Goal: Connect with others: Connect with others

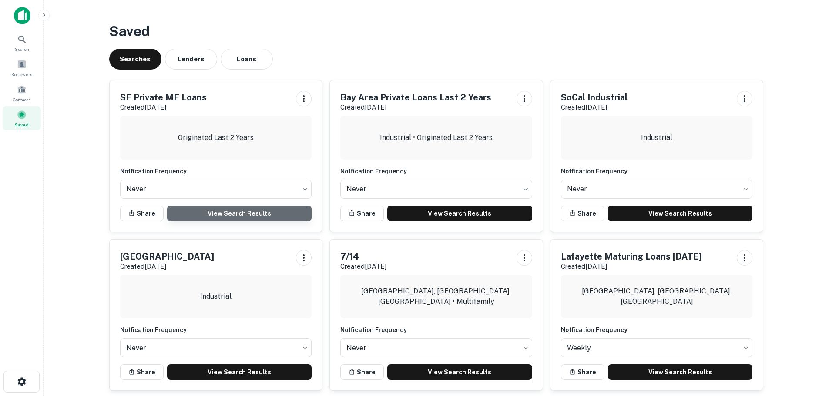
click at [215, 211] on link "View Search Results" at bounding box center [239, 214] width 145 height 16
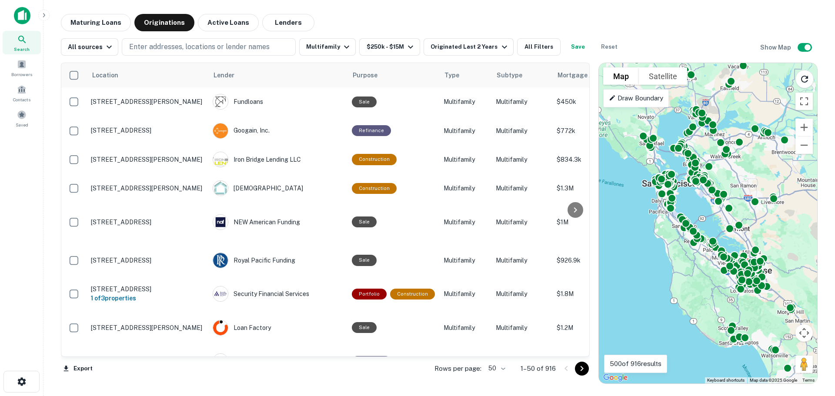
click at [503, 368] on body "Search Borrowers Contacts Saved Maturing Loans Originations Active Loans Lender…" at bounding box center [417, 198] width 835 height 396
click at [499, 379] on li "100" at bounding box center [496, 378] width 25 height 16
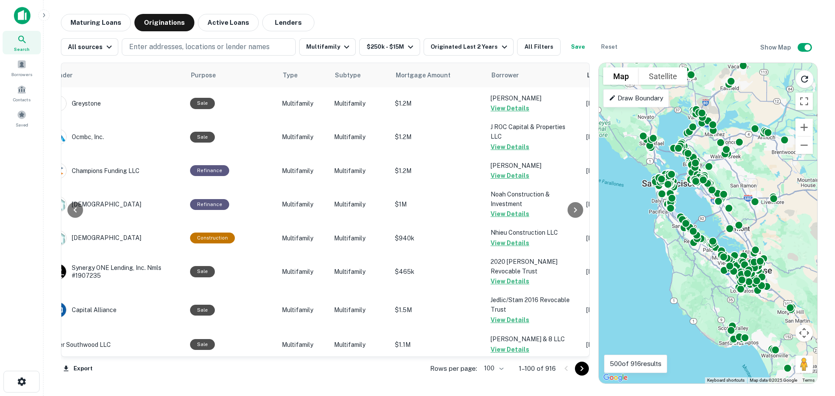
scroll to position [2764, 162]
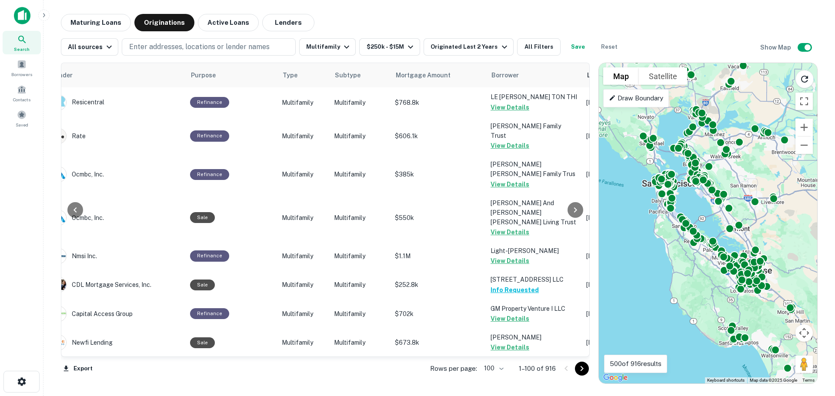
click at [583, 366] on icon "Go to next page" at bounding box center [582, 369] width 10 height 10
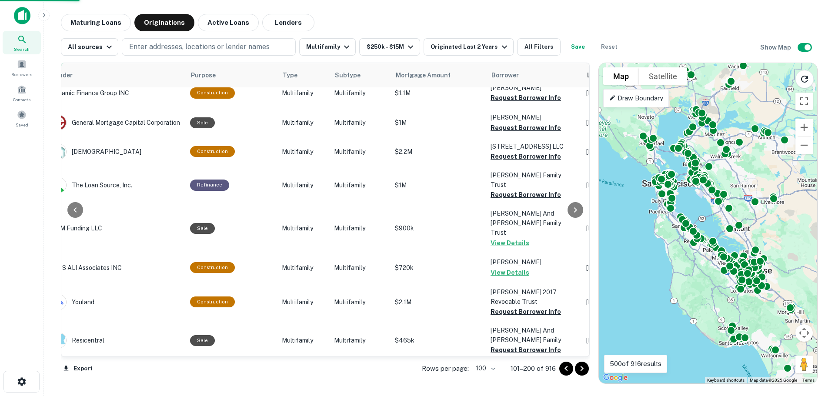
scroll to position [2764, 162]
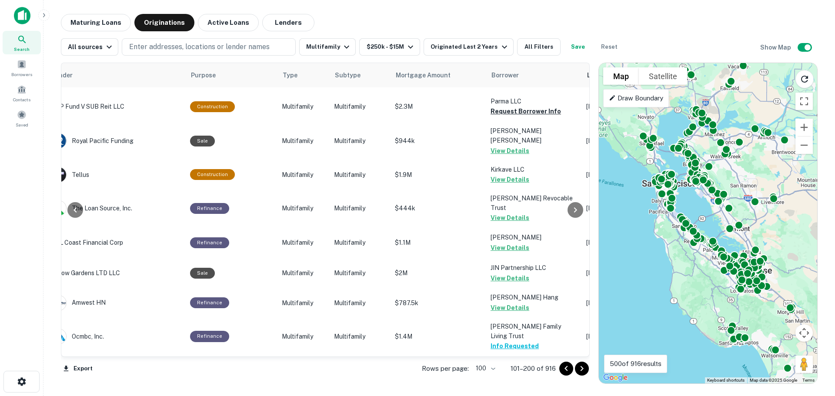
click at [580, 368] on icon "Go to next page" at bounding box center [582, 369] width 10 height 10
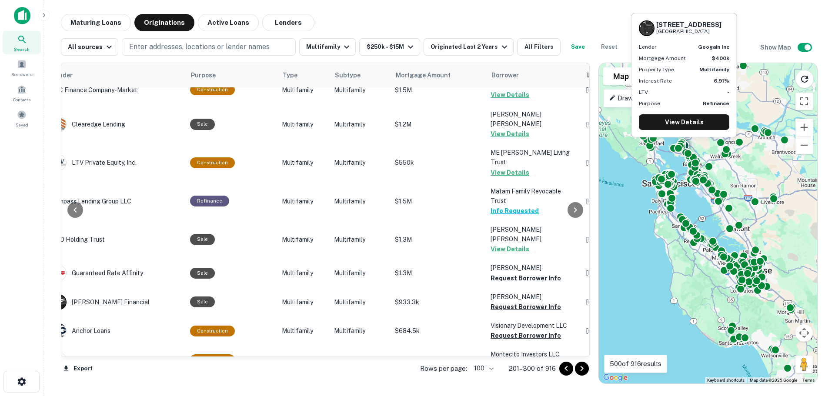
scroll to position [2354, 162]
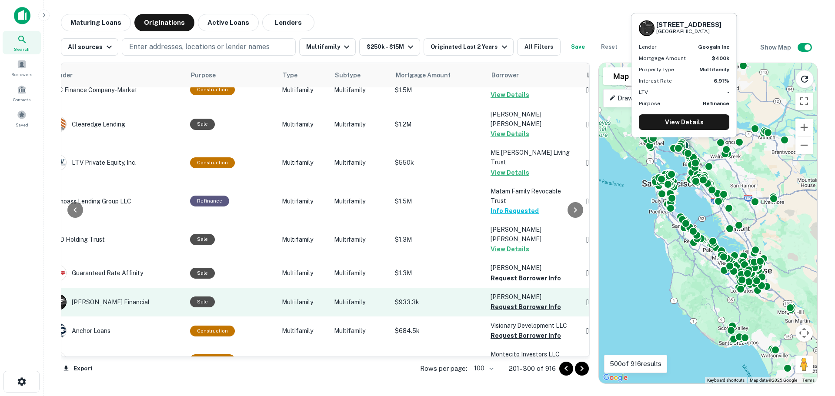
click at [430, 288] on td "$933.3k" at bounding box center [439, 302] width 96 height 29
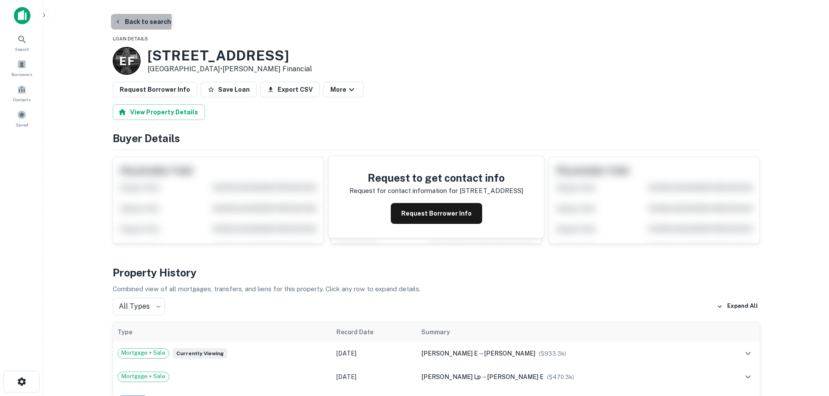
click at [120, 21] on icon "button" at bounding box center [117, 21] width 7 height 7
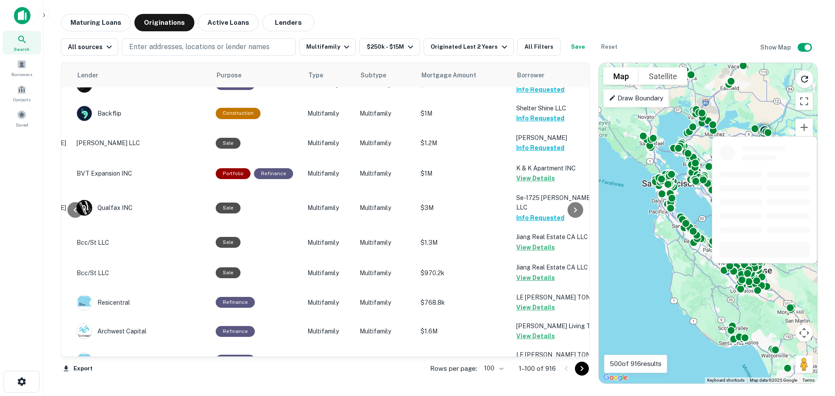
scroll to position [2764, 136]
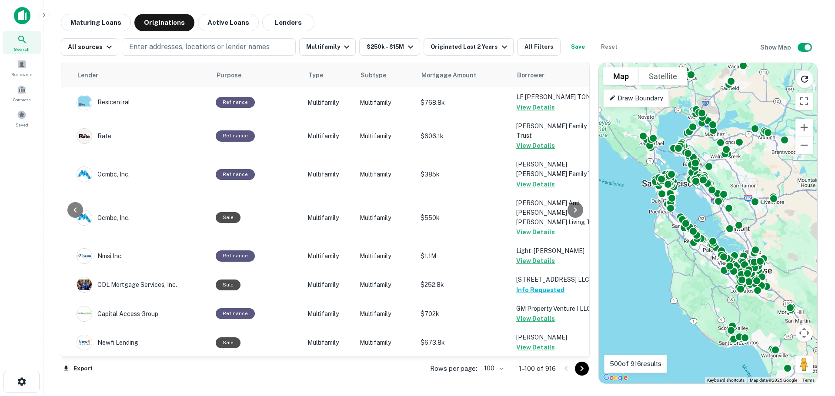
click at [580, 367] on icon "Go to next page" at bounding box center [582, 369] width 10 height 10
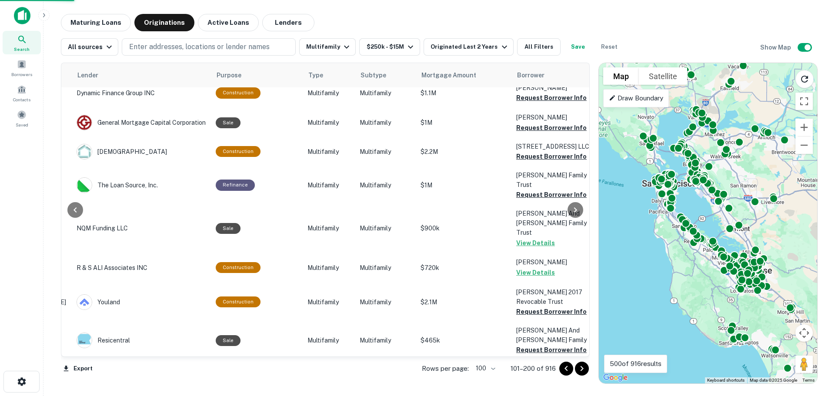
scroll to position [2764, 136]
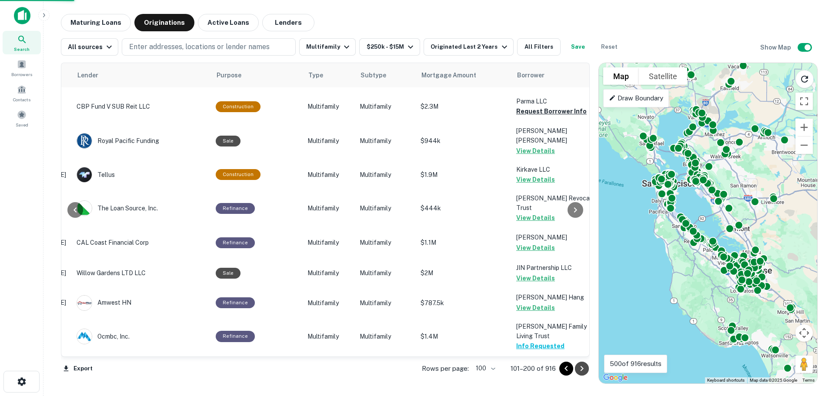
click at [580, 367] on icon "Go to next page" at bounding box center [582, 369] width 10 height 10
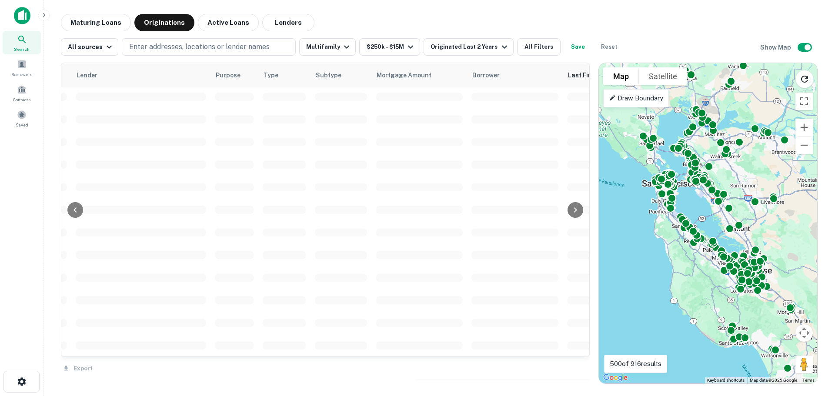
scroll to position [2764, 136]
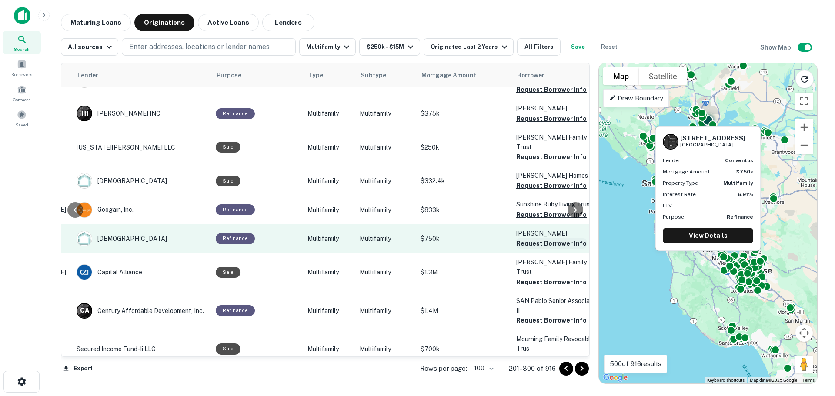
click at [534, 238] on button "Request Borrower Info" at bounding box center [552, 243] width 70 height 10
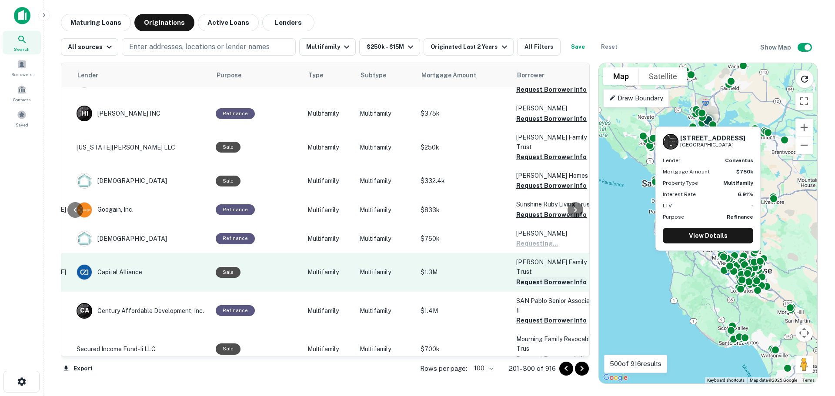
click at [539, 277] on button "Request Borrower Info" at bounding box center [552, 282] width 70 height 10
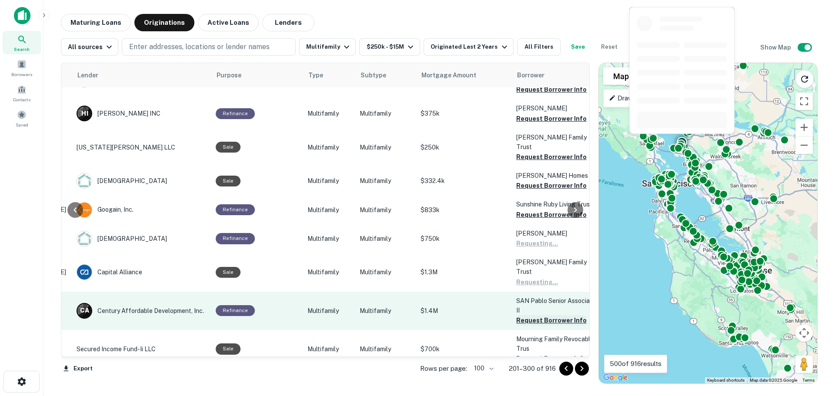
click at [540, 315] on button "Request Borrower Info" at bounding box center [552, 320] width 70 height 10
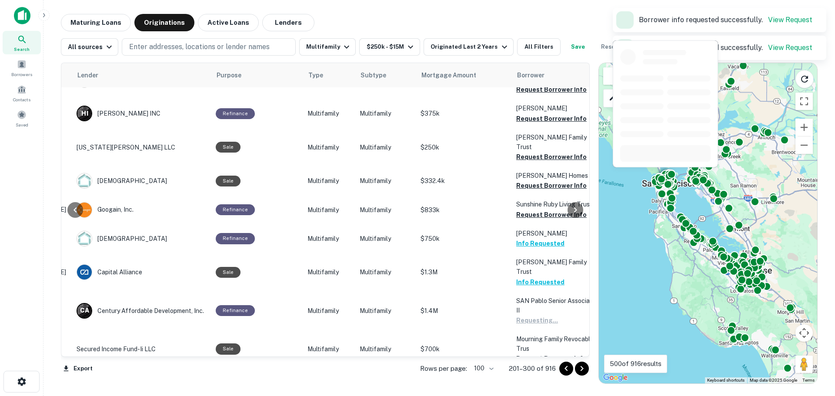
click at [540, 354] on button "Request Borrower Info" at bounding box center [552, 359] width 70 height 10
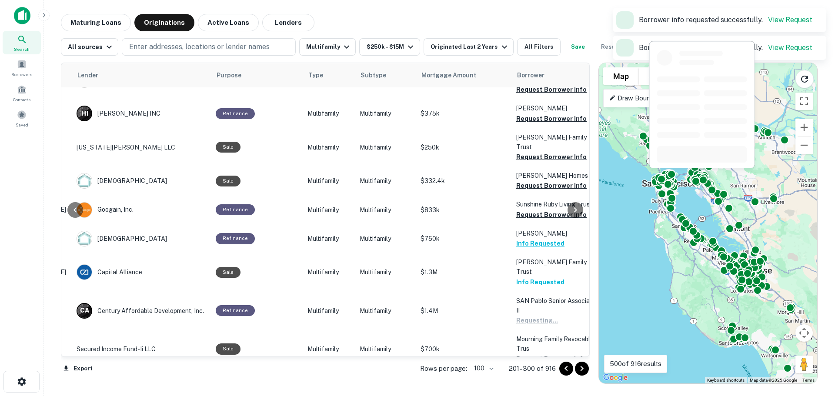
click at [538, 383] on button "Request Borrower Info" at bounding box center [552, 388] width 70 height 10
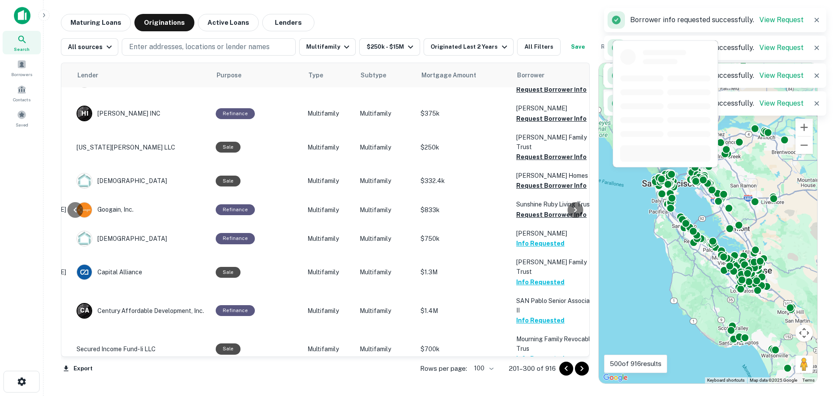
scroll to position [2798, 136]
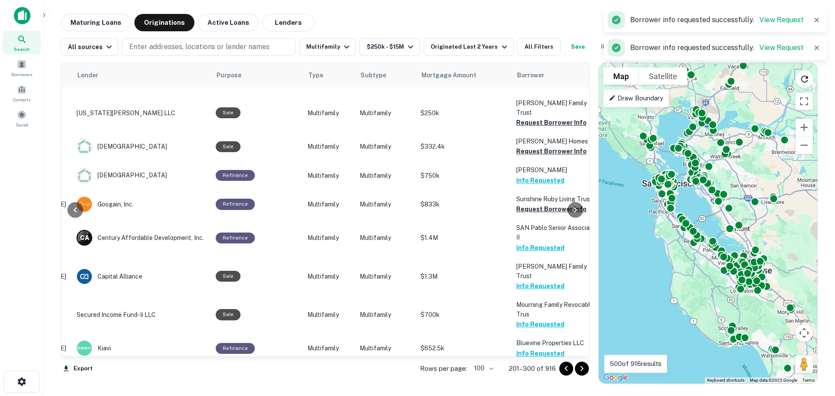
click at [584, 371] on icon "Go to next page" at bounding box center [582, 369] width 10 height 10
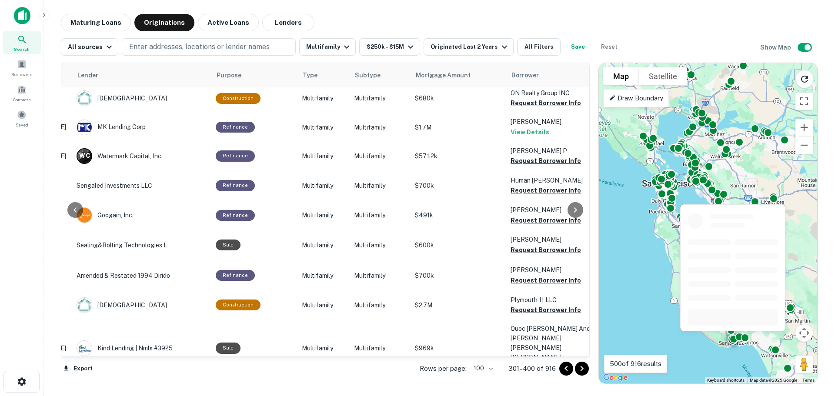
scroll to position [0, 136]
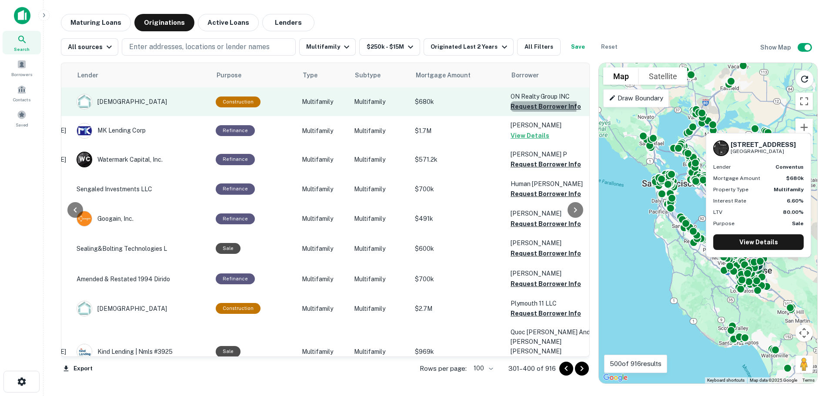
click at [520, 105] on button "Request Borrower Info" at bounding box center [546, 106] width 70 height 10
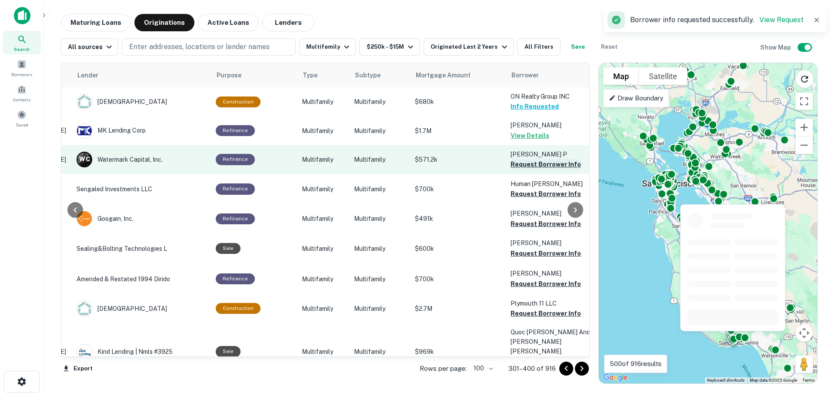
click at [527, 164] on button "Request Borrower Info" at bounding box center [546, 164] width 70 height 10
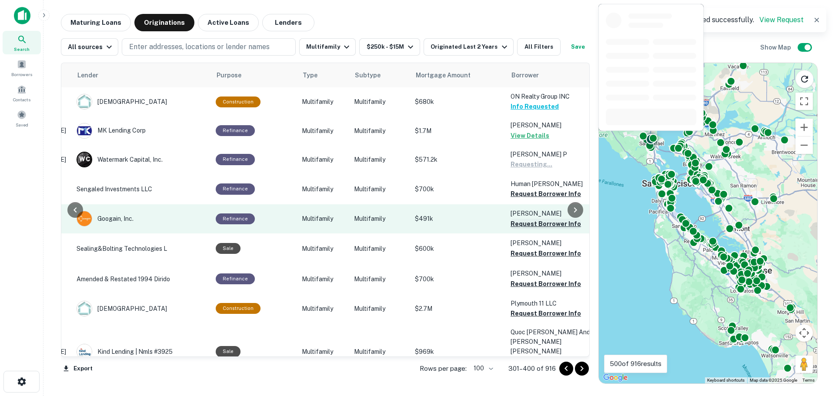
click at [528, 194] on button "Request Borrower Info" at bounding box center [546, 194] width 70 height 10
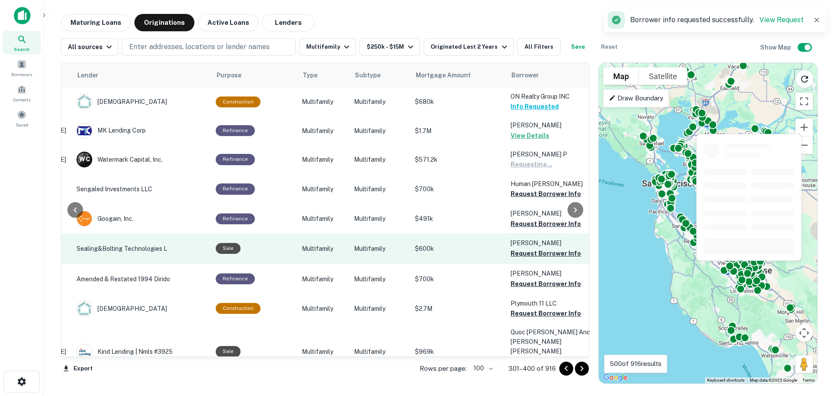
click at [529, 225] on button "Request Borrower Info" at bounding box center [546, 224] width 70 height 10
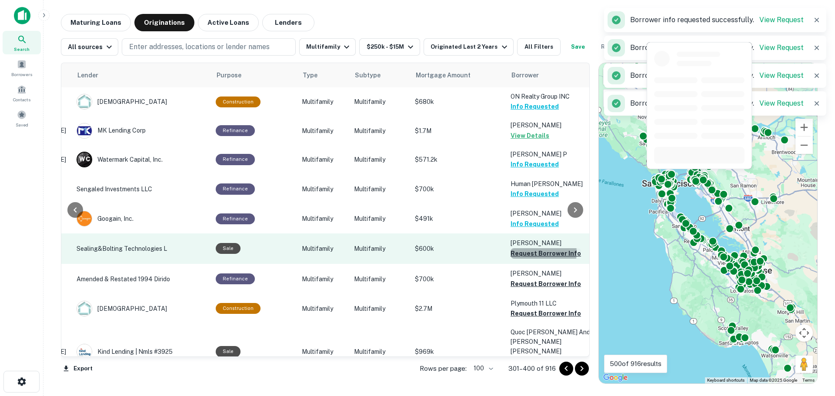
click at [527, 253] on button "Request Borrower Info" at bounding box center [546, 253] width 70 height 10
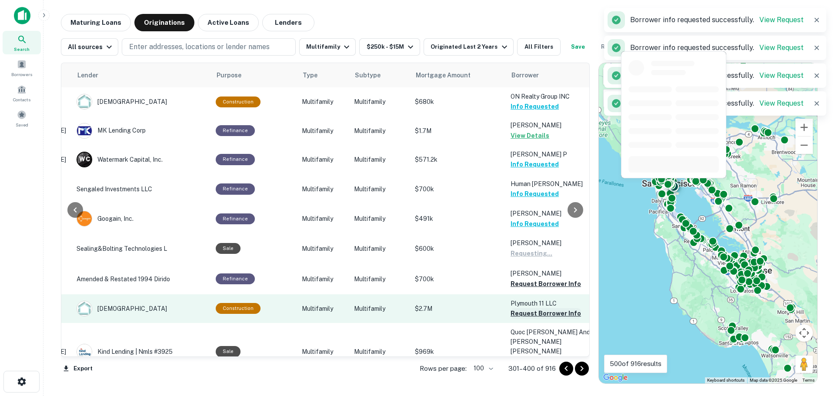
click at [527, 284] on button "Request Borrower Info" at bounding box center [546, 284] width 70 height 10
click at [527, 312] on button "Request Borrower Info" at bounding box center [546, 314] width 70 height 10
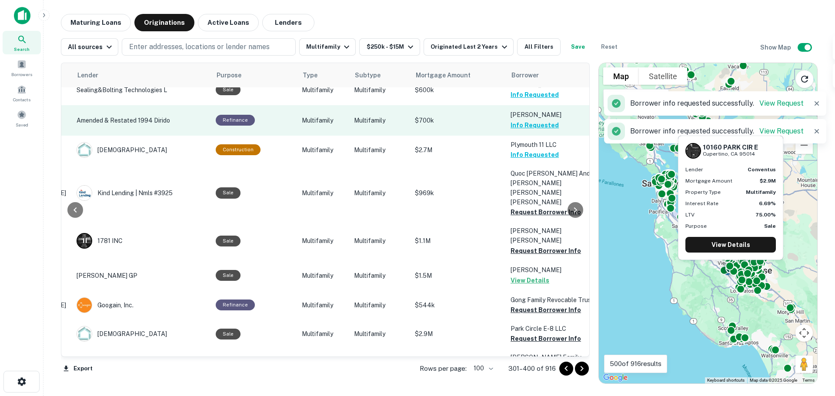
scroll to position [172, 136]
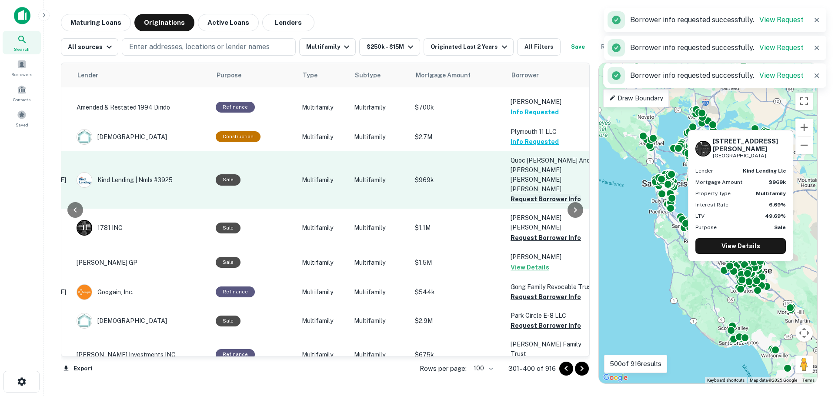
click at [530, 194] on button "Request Borrower Info" at bounding box center [546, 199] width 70 height 10
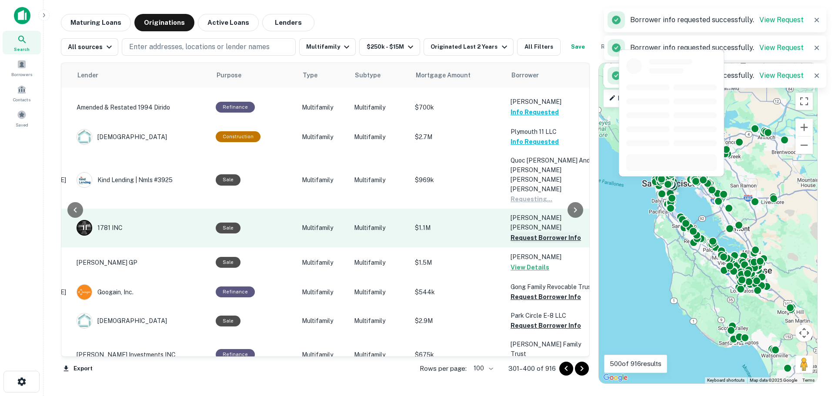
click at [529, 233] on button "Request Borrower Info" at bounding box center [546, 238] width 70 height 10
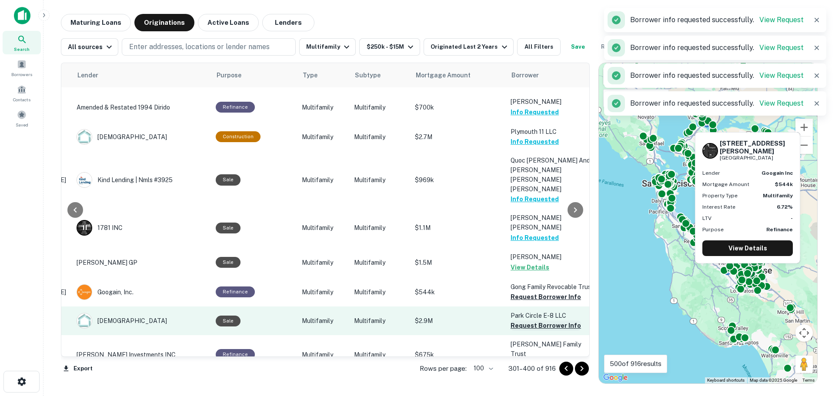
click at [525, 292] on button "Request Borrower Info" at bounding box center [546, 297] width 70 height 10
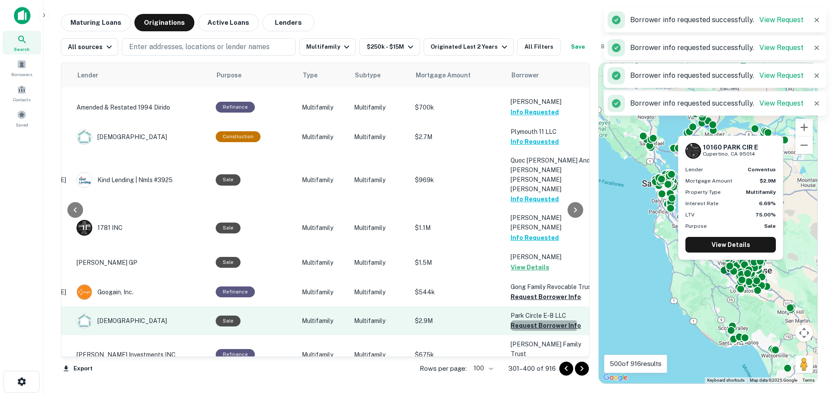
click at [524, 321] on button "Request Borrower Info" at bounding box center [546, 326] width 70 height 10
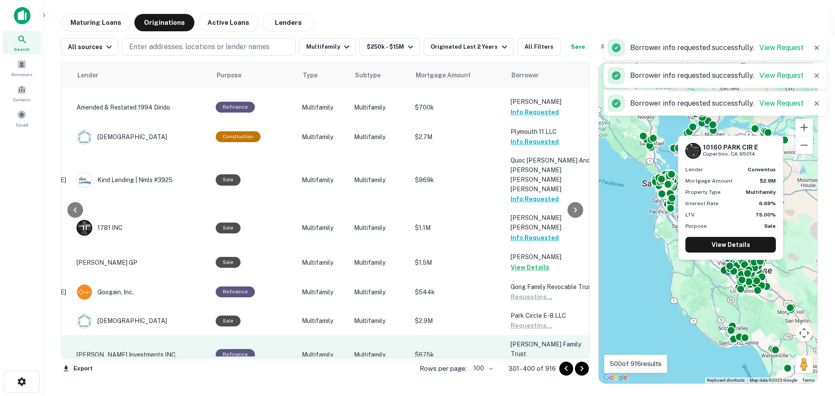
click at [533, 359] on button "Request Borrower Info" at bounding box center [546, 364] width 70 height 10
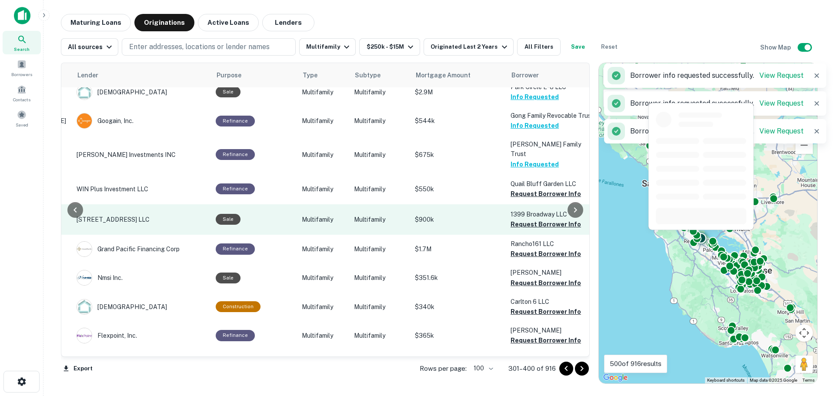
scroll to position [373, 136]
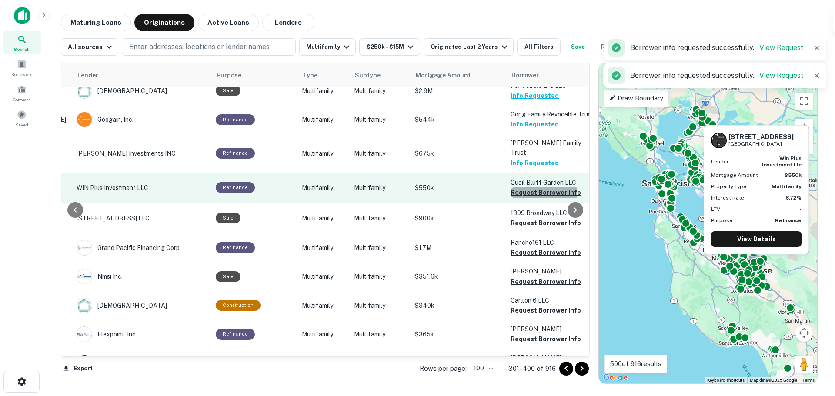
click at [527, 188] on button "Request Borrower Info" at bounding box center [546, 193] width 70 height 10
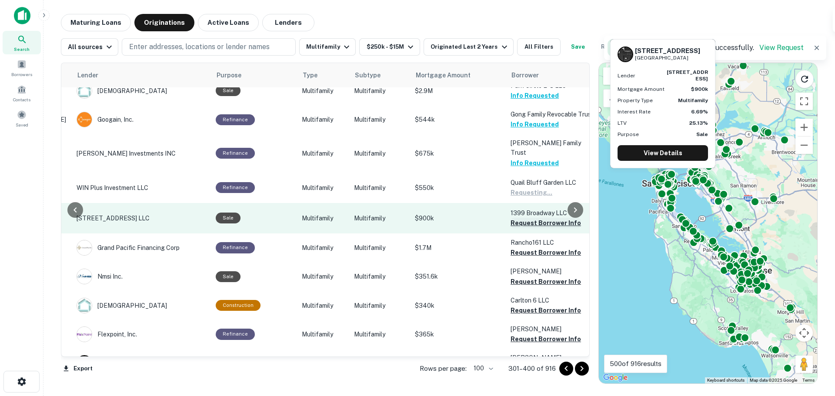
click at [528, 218] on button "Request Borrower Info" at bounding box center [546, 223] width 70 height 10
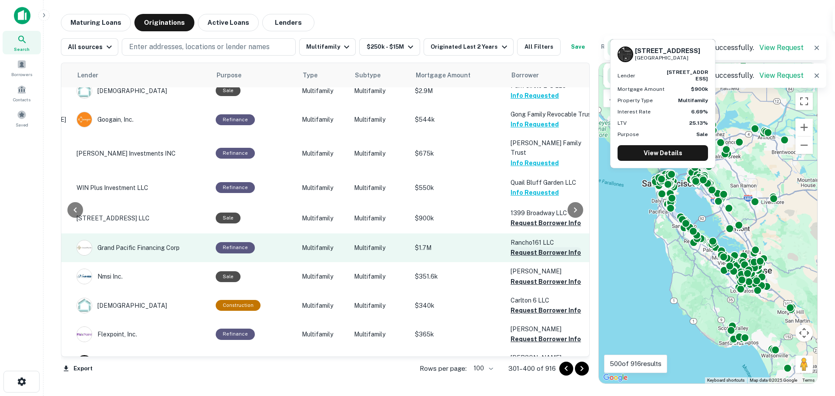
click at [527, 248] on button "Request Borrower Info" at bounding box center [546, 253] width 70 height 10
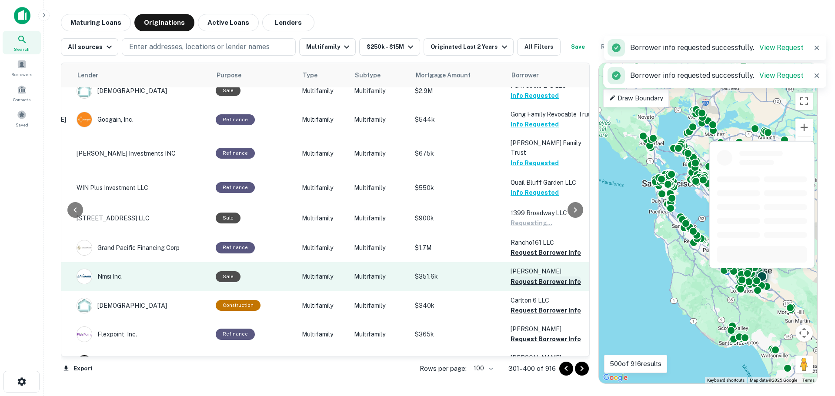
click at [527, 277] on button "Request Borrower Info" at bounding box center [546, 282] width 70 height 10
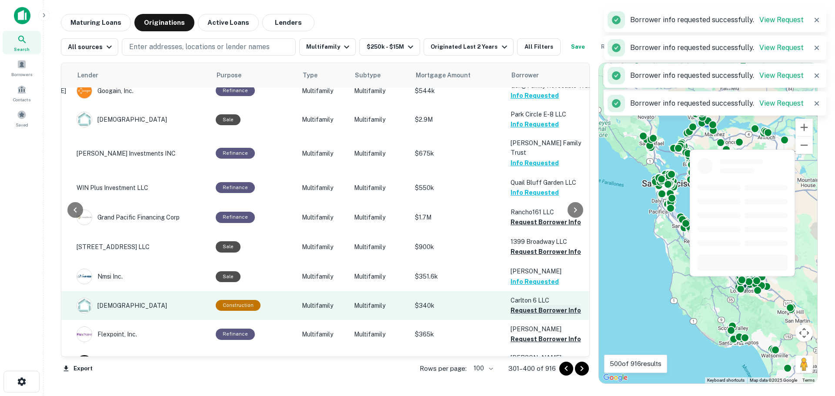
click at [531, 305] on button "Request Borrower Info" at bounding box center [546, 310] width 70 height 10
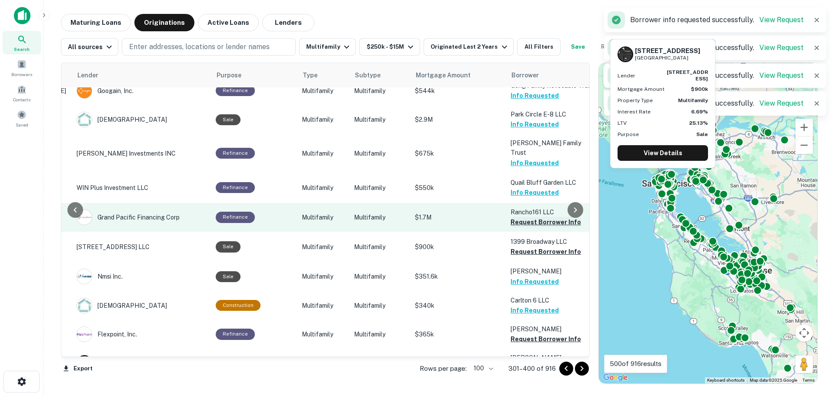
click at [520, 247] on button "Request Borrower Info" at bounding box center [546, 252] width 70 height 10
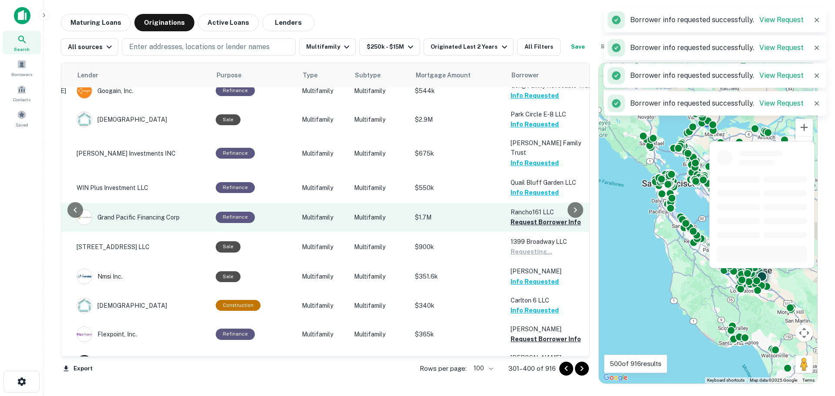
click at [529, 217] on button "Request Borrower Info" at bounding box center [546, 222] width 70 height 10
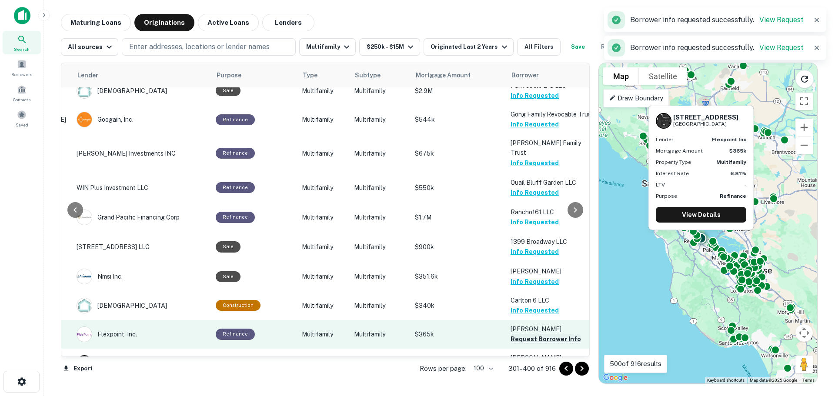
click at [526, 334] on button "Request Borrower Info" at bounding box center [546, 339] width 70 height 10
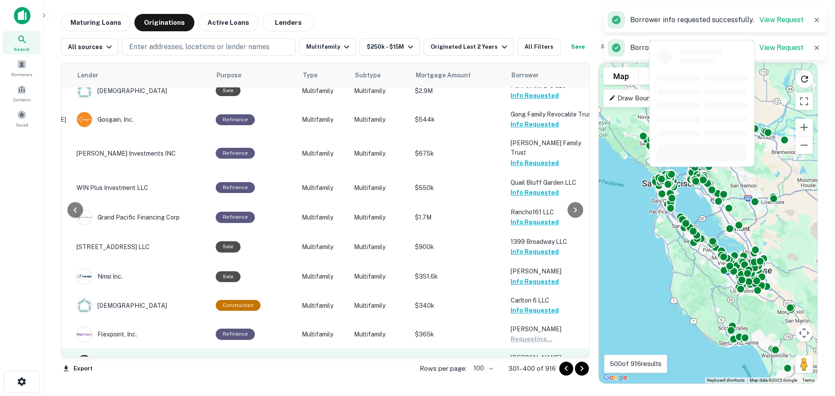
click at [527, 363] on button "Request Borrower Info" at bounding box center [546, 368] width 70 height 10
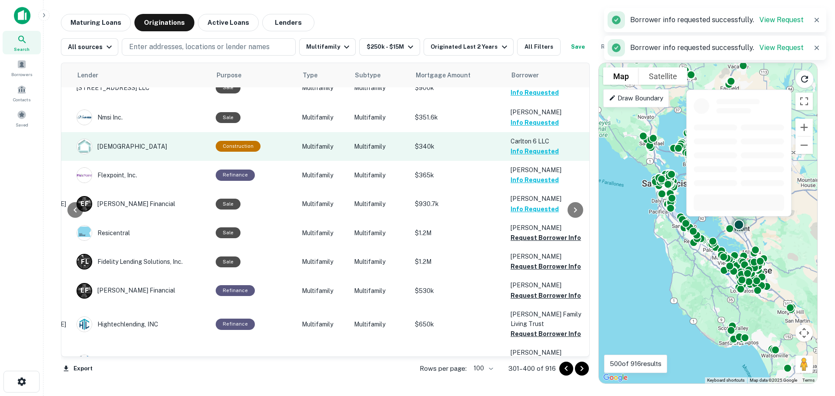
scroll to position [545, 136]
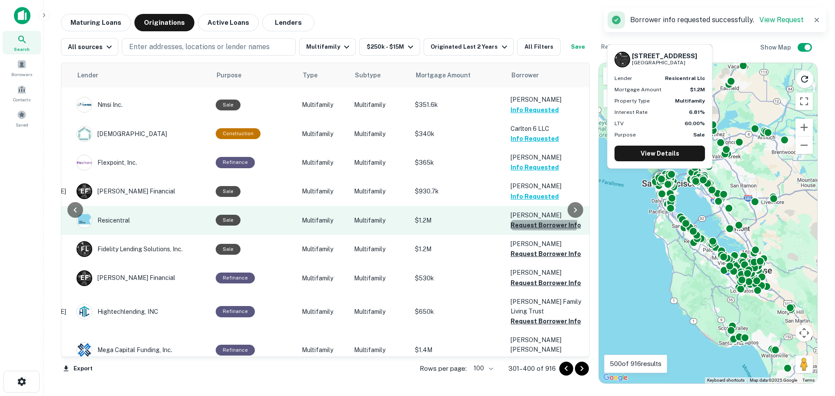
click at [534, 220] on button "Request Borrower Info" at bounding box center [546, 225] width 70 height 10
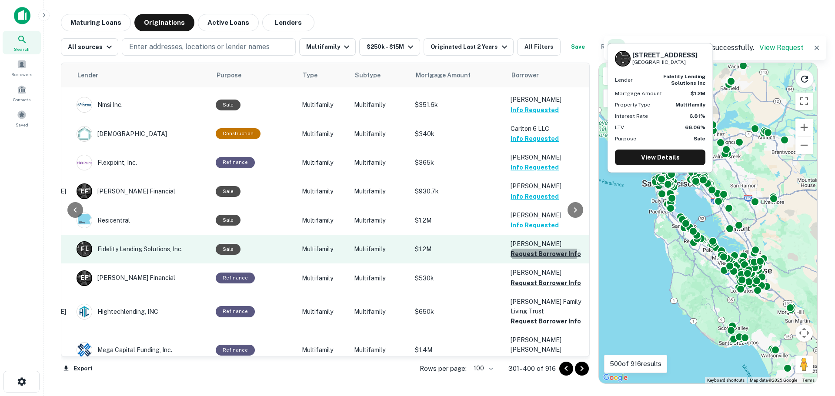
click at [527, 249] on button "Request Borrower Info" at bounding box center [546, 254] width 70 height 10
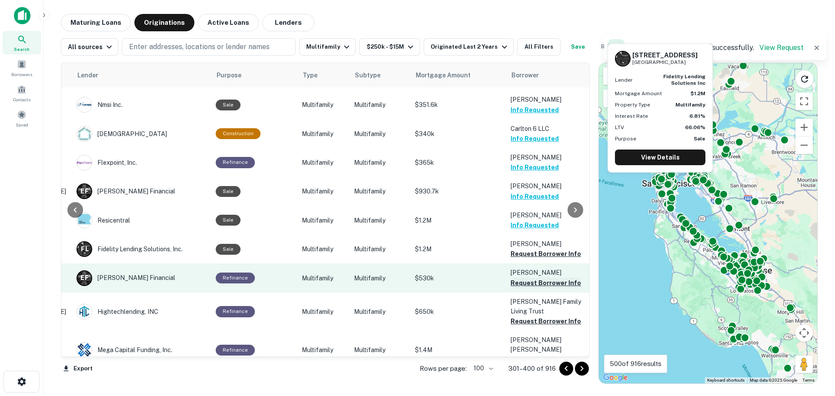
click at [527, 278] on button "Request Borrower Info" at bounding box center [546, 283] width 70 height 10
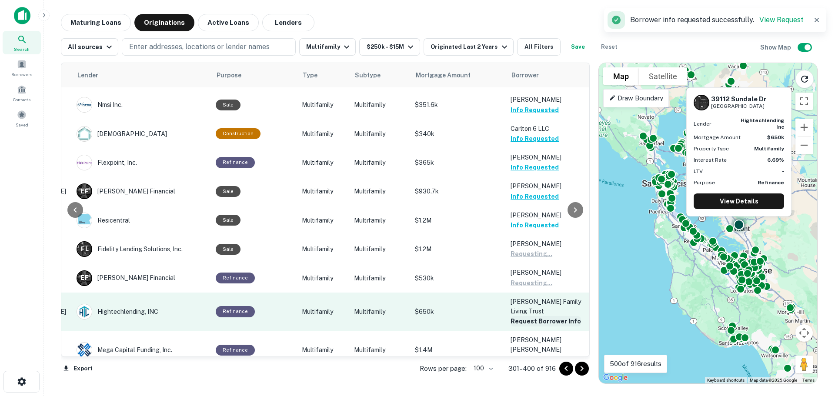
click at [529, 316] on button "Request Borrower Info" at bounding box center [546, 321] width 70 height 10
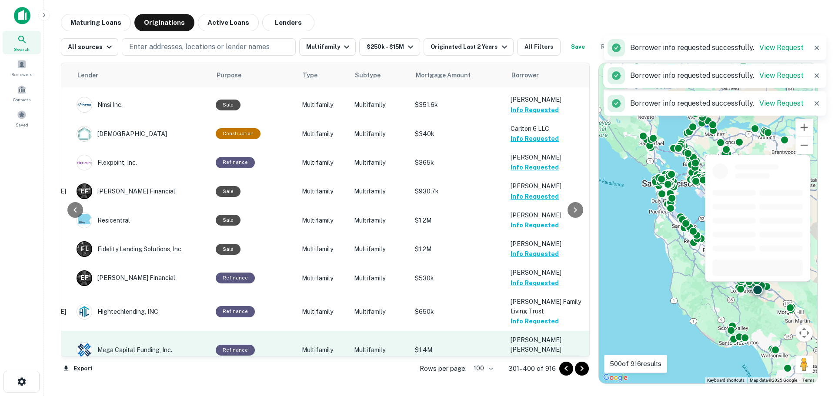
click at [531, 355] on button "Request Borrower Info" at bounding box center [546, 360] width 70 height 10
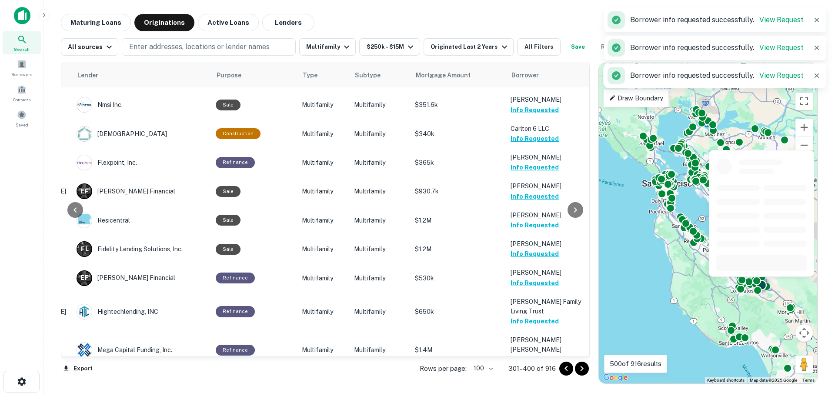
click at [533, 384] on button "Request Borrower Info" at bounding box center [546, 389] width 70 height 10
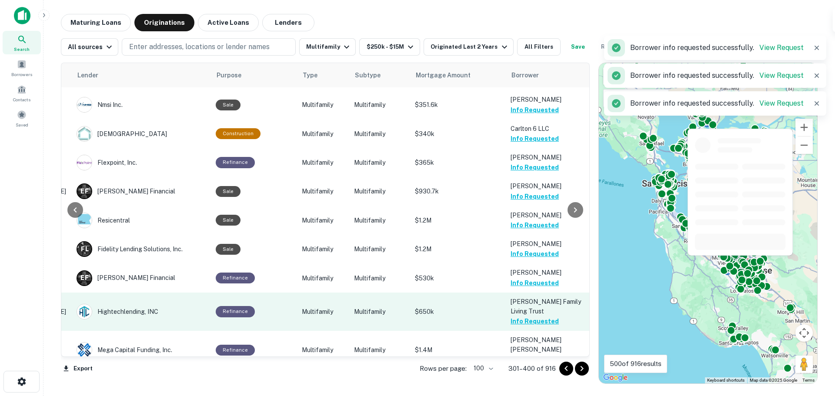
scroll to position [706, 136]
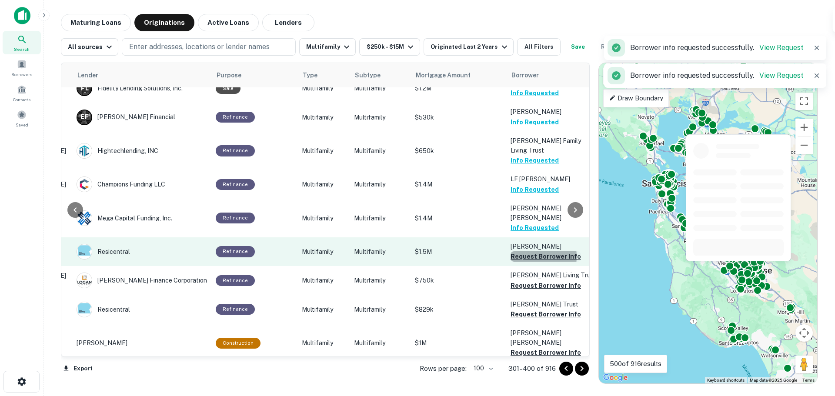
click at [521, 252] on button "Request Borrower Info" at bounding box center [546, 257] width 70 height 10
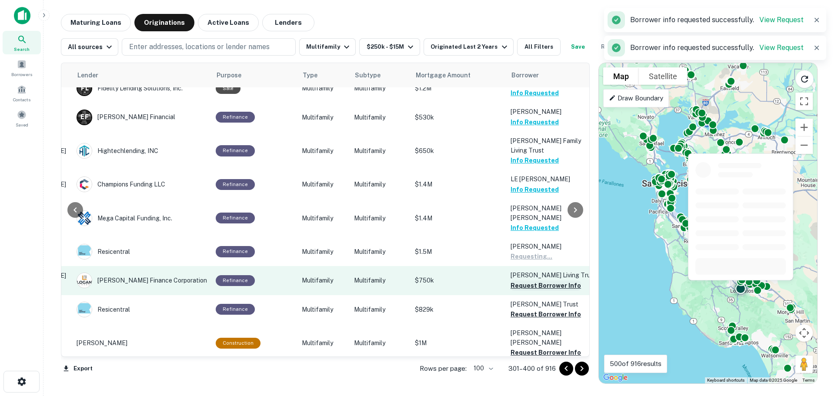
click at [523, 281] on button "Request Borrower Info" at bounding box center [546, 286] width 70 height 10
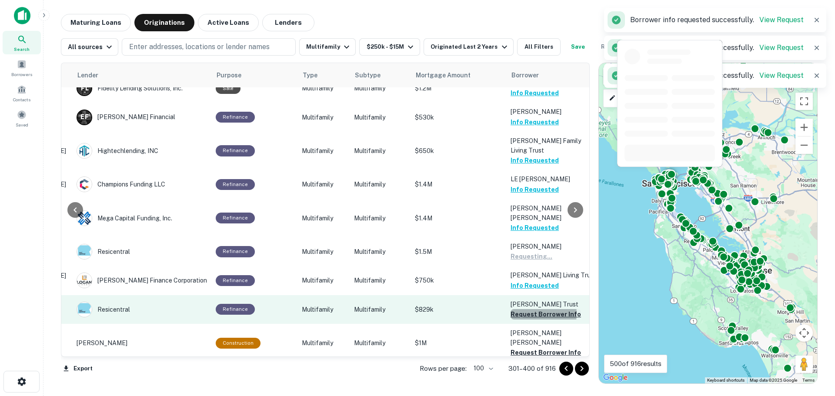
click at [524, 309] on button "Request Borrower Info" at bounding box center [546, 314] width 70 height 10
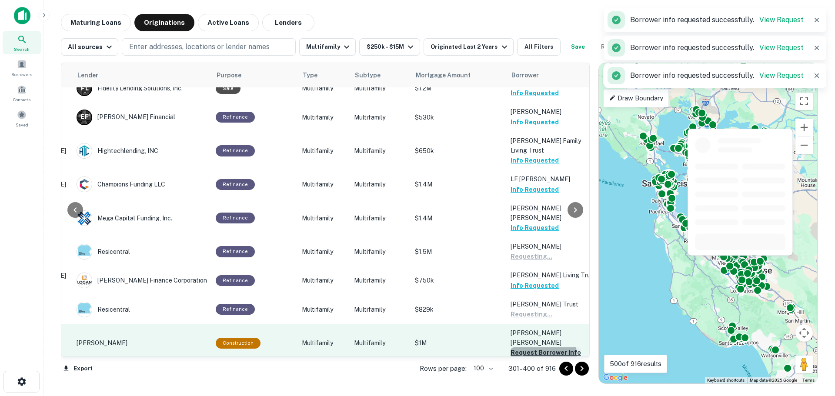
click at [523, 348] on button "Request Borrower Info" at bounding box center [546, 353] width 70 height 10
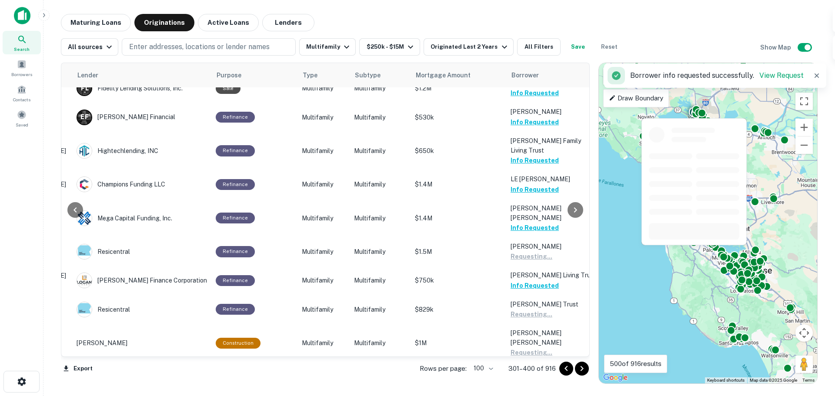
click at [524, 377] on button "Request Borrower Info" at bounding box center [546, 382] width 70 height 10
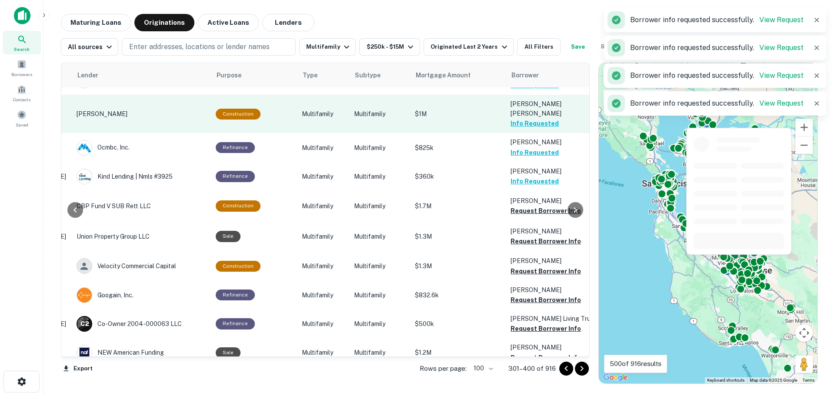
scroll to position [936, 136]
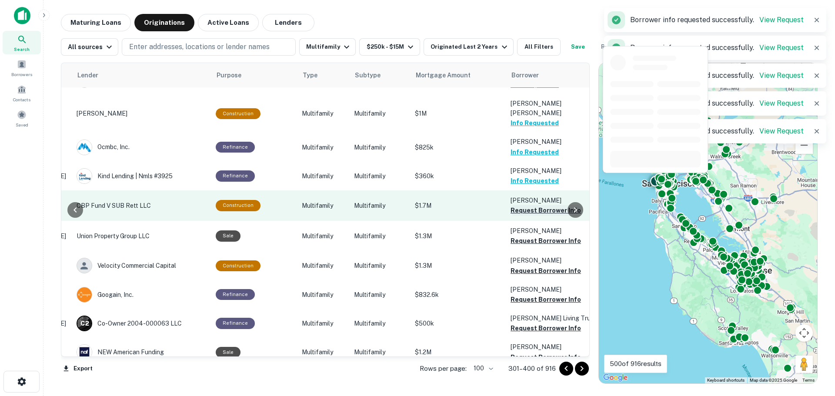
click at [532, 205] on button "Request Borrower Info" at bounding box center [546, 210] width 70 height 10
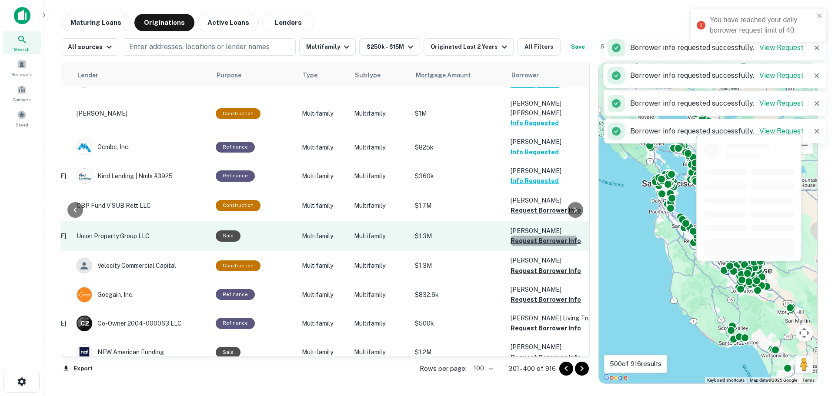
click at [530, 236] on button "Request Borrower Info" at bounding box center [546, 241] width 70 height 10
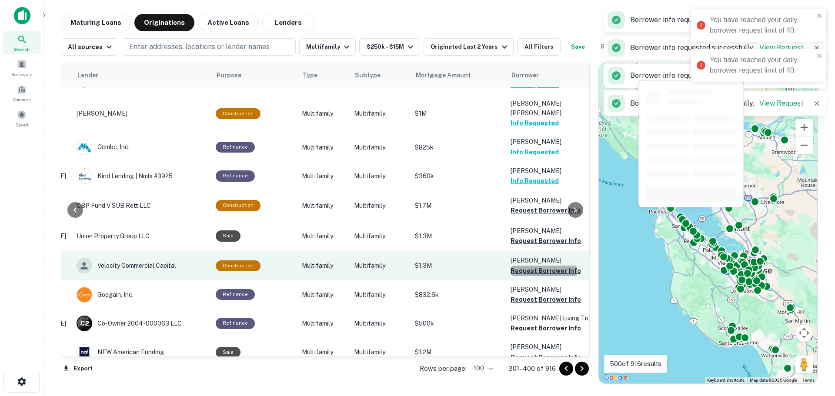
click at [529, 266] on button "Request Borrower Info" at bounding box center [546, 271] width 70 height 10
